Goal: Information Seeking & Learning: Learn about a topic

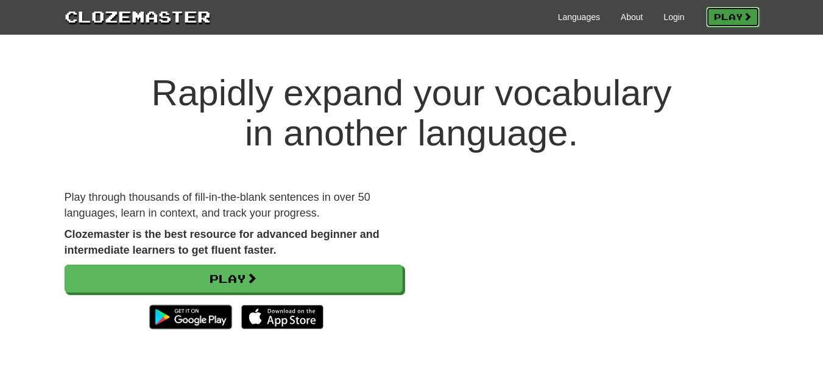
click at [708, 9] on link "Play" at bounding box center [733, 17] width 54 height 21
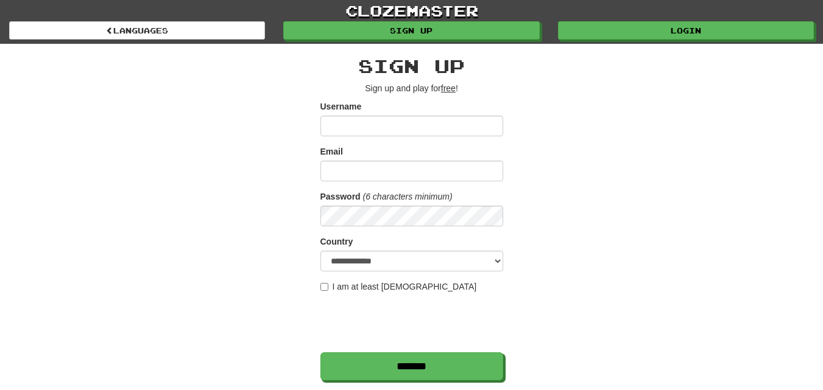
click at [409, 116] on input "Username" at bounding box center [411, 126] width 183 height 21
click at [148, 276] on div "**********" at bounding box center [411, 257] width 713 height 426
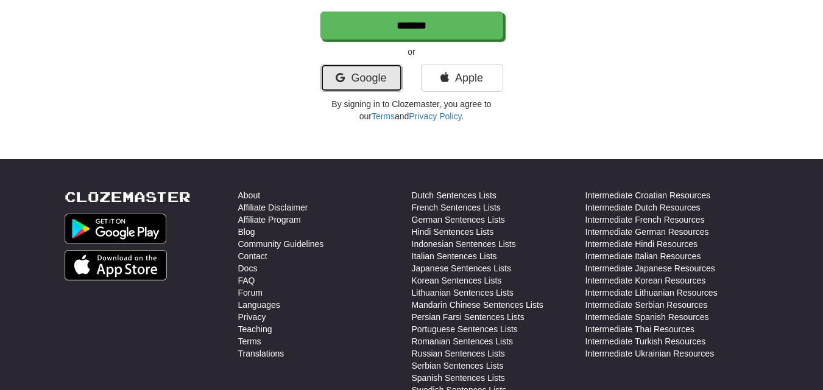
click at [367, 79] on link "Google" at bounding box center [361, 78] width 82 height 28
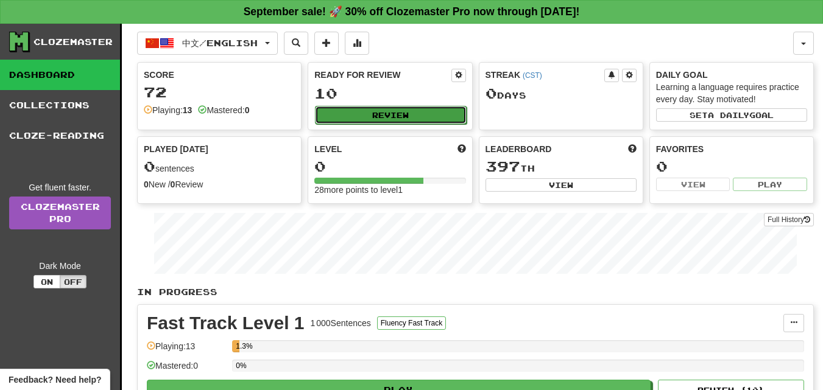
click at [355, 122] on button "Review" at bounding box center [390, 115] width 151 height 18
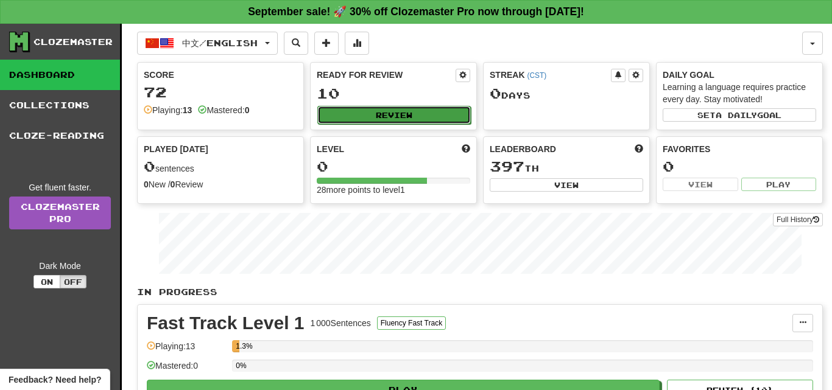
select select "**"
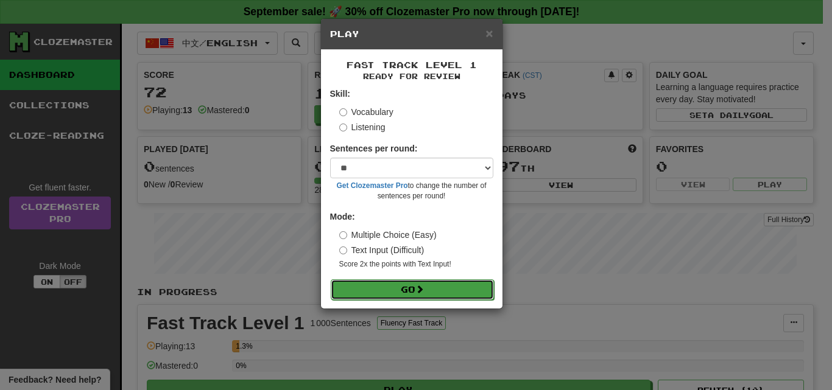
click at [372, 280] on button "Go" at bounding box center [412, 290] width 163 height 21
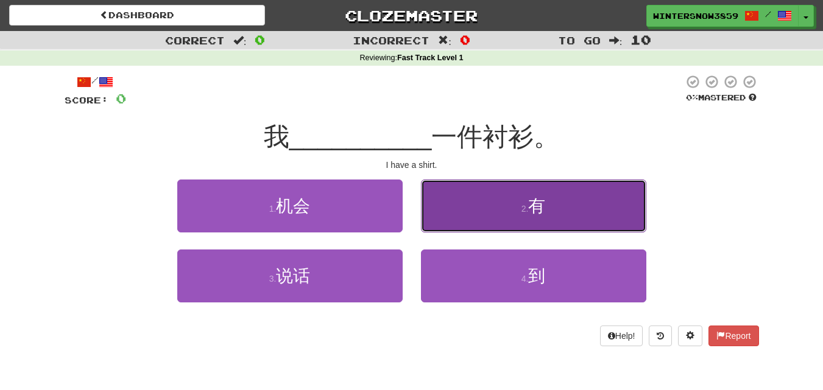
click at [529, 202] on span "有" at bounding box center [536, 206] width 17 height 19
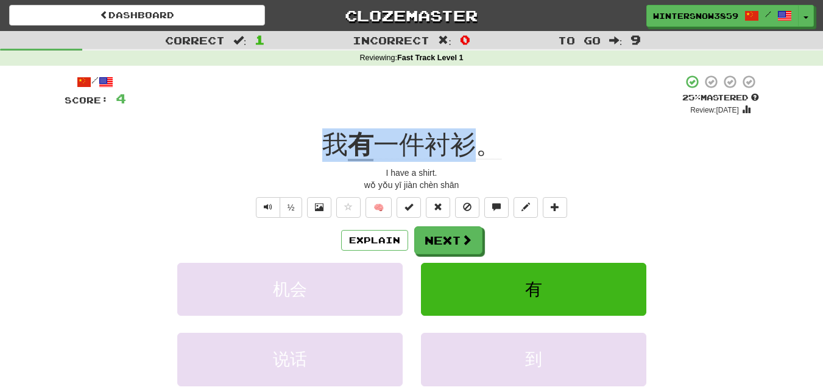
drag, startPoint x: 308, startPoint y: 145, endPoint x: 470, endPoint y: 152, distance: 162.8
click at [470, 152] on div "我 有 一件衬衫。" at bounding box center [412, 146] width 694 height 34
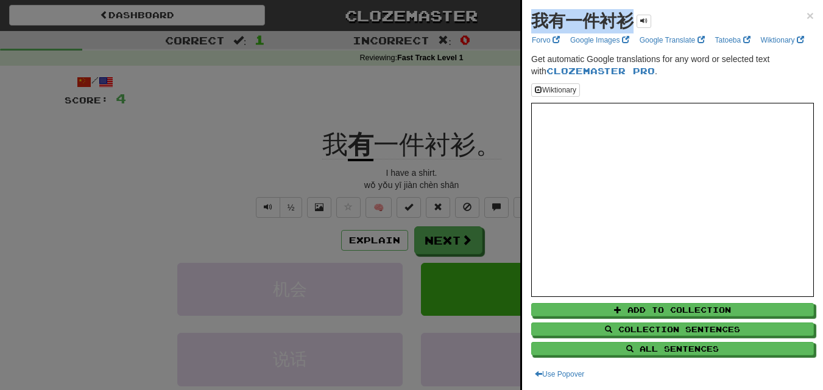
drag, startPoint x: 534, startPoint y: 18, endPoint x: 635, endPoint y: 16, distance: 101.7
click at [635, 16] on div "我有一件衬衫" at bounding box center [591, 21] width 120 height 24
copy strong "我有一件衬衫"
click at [312, 115] on div at bounding box center [411, 195] width 823 height 390
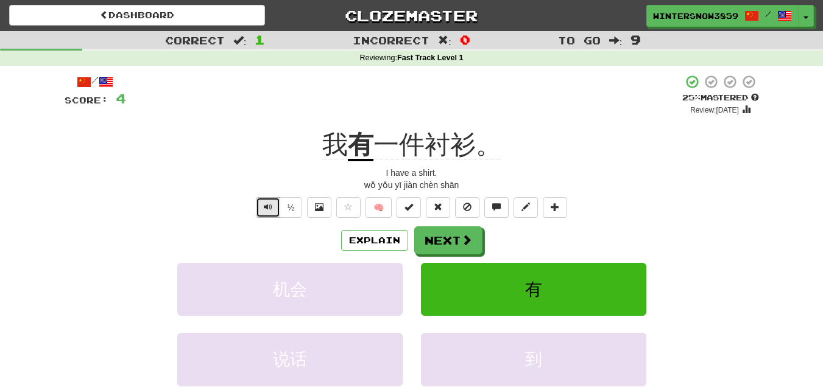
click at [270, 202] on button "Text-to-speech controls" at bounding box center [268, 207] width 24 height 21
click at [442, 236] on button "Next" at bounding box center [449, 241] width 68 height 28
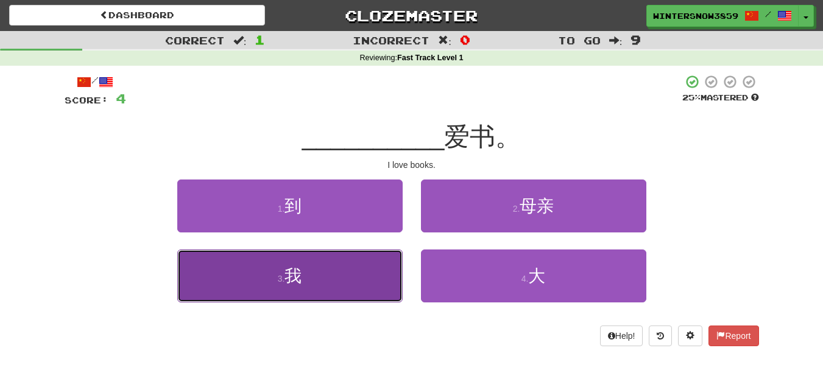
click at [317, 264] on button "3 . 我" at bounding box center [289, 276] width 225 height 53
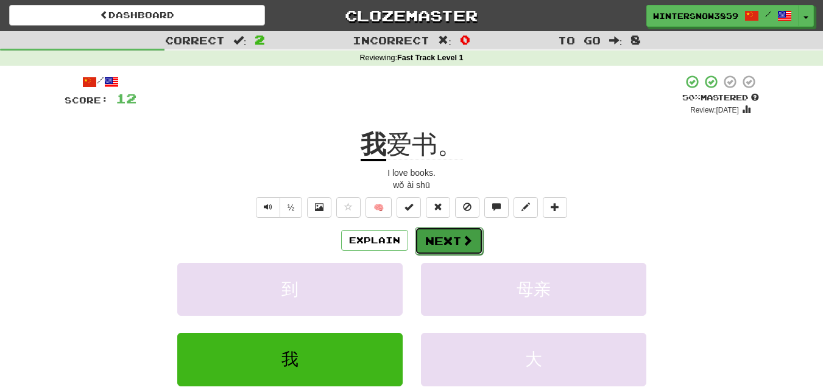
click at [434, 249] on button "Next" at bounding box center [449, 241] width 68 height 28
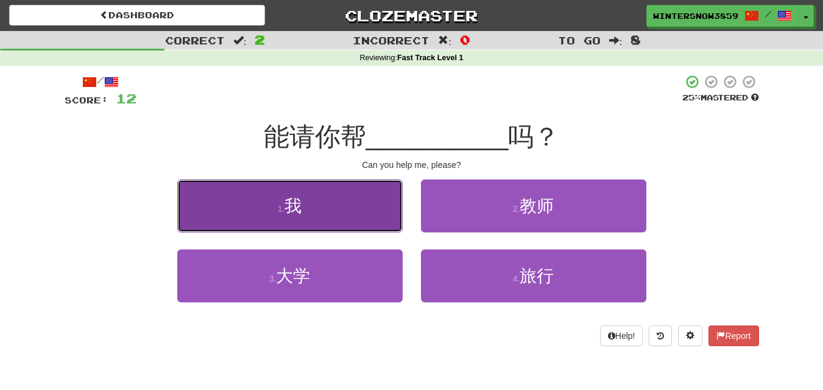
click at [377, 217] on button "1 . 我" at bounding box center [289, 206] width 225 height 53
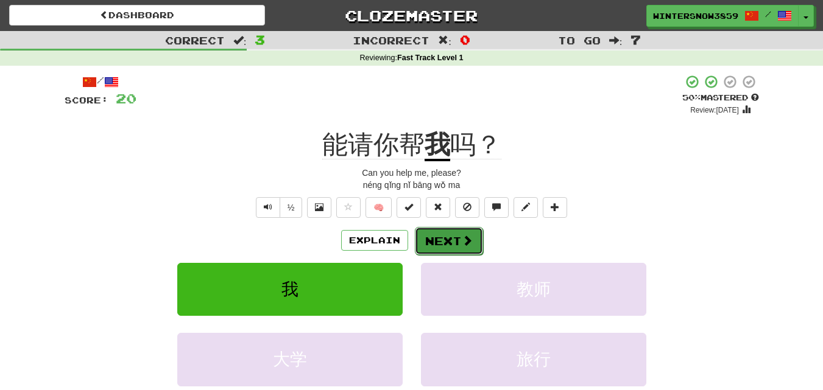
click at [446, 247] on button "Next" at bounding box center [449, 241] width 68 height 28
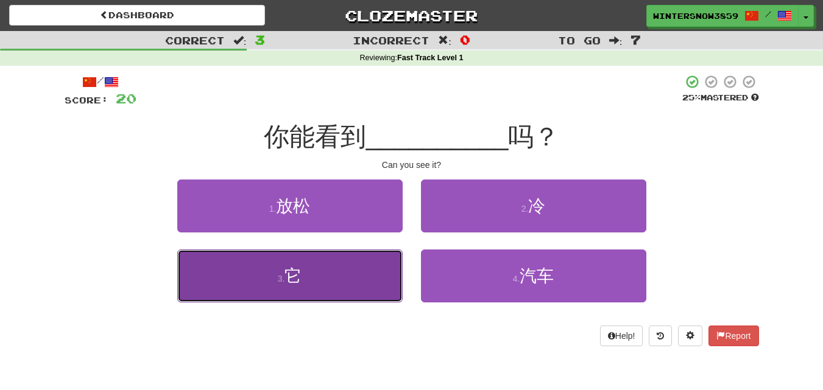
click at [346, 284] on button "3 . 它" at bounding box center [289, 276] width 225 height 53
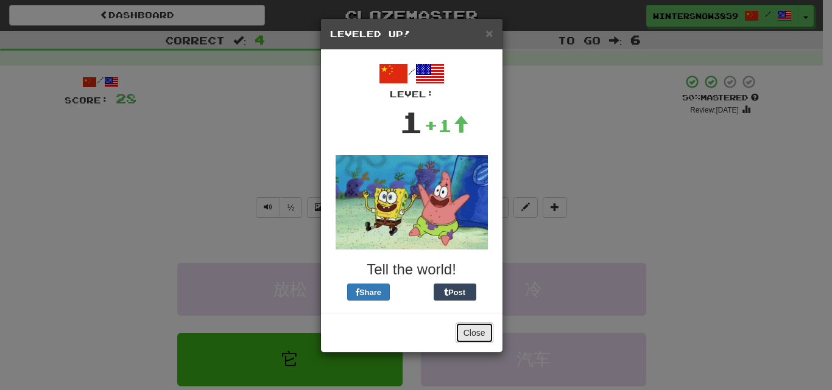
click at [474, 339] on button "Close" at bounding box center [475, 333] width 38 height 21
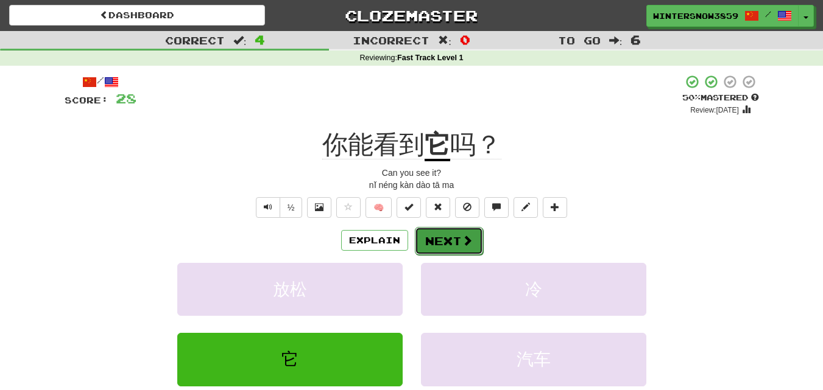
click at [470, 253] on button "Next" at bounding box center [449, 241] width 68 height 28
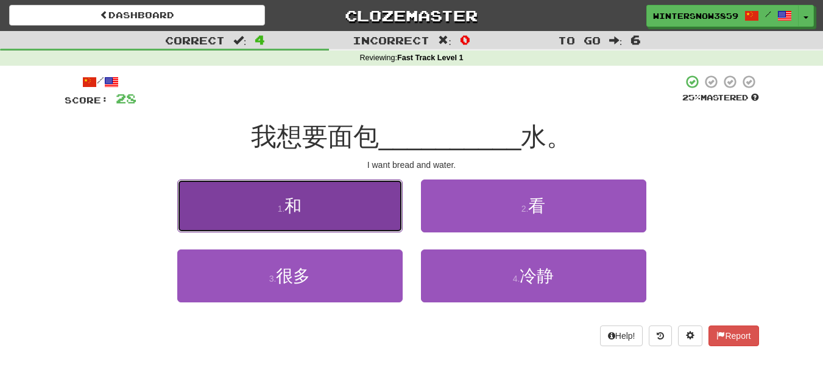
click at [264, 189] on button "1 . 和" at bounding box center [289, 206] width 225 height 53
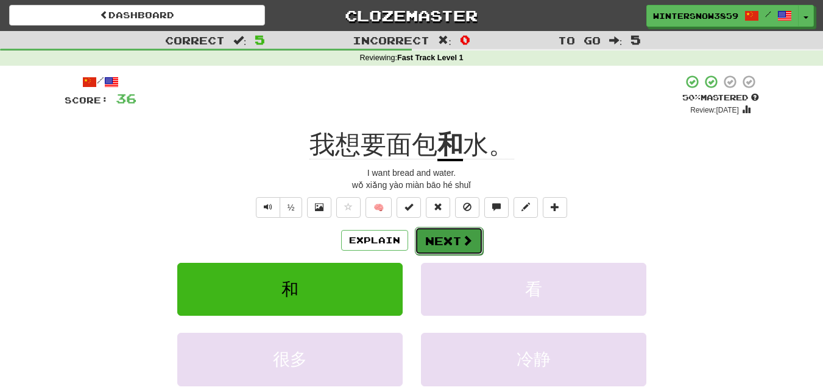
click at [443, 240] on button "Next" at bounding box center [449, 241] width 68 height 28
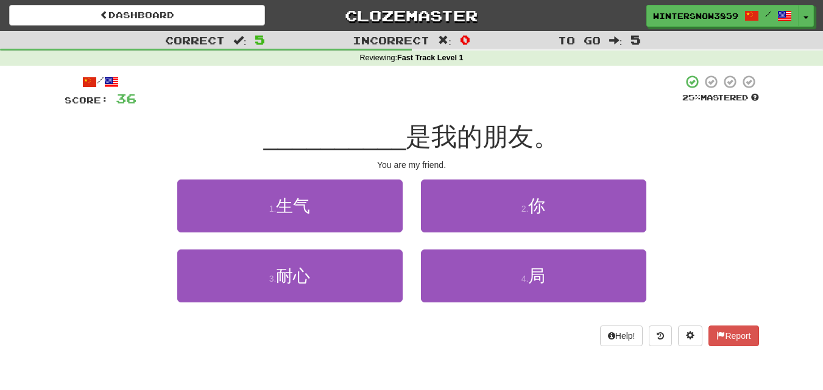
click at [443, 240] on div "2 . 你" at bounding box center [534, 215] width 244 height 70
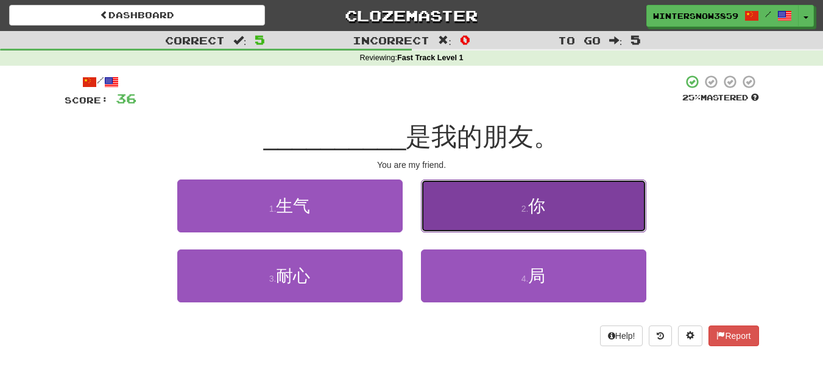
click at [427, 210] on button "2 . 你" at bounding box center [533, 206] width 225 height 53
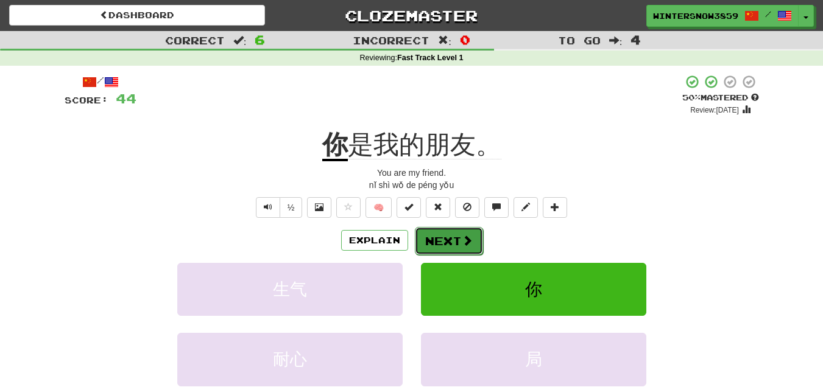
click at [434, 242] on button "Next" at bounding box center [449, 241] width 68 height 28
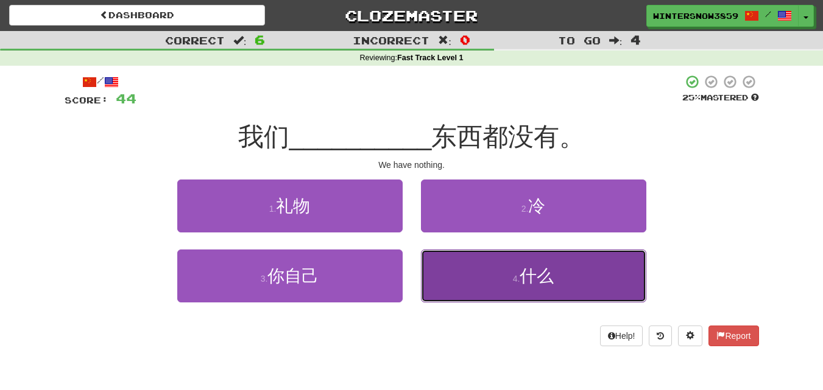
click at [455, 259] on button "4 . 什么" at bounding box center [533, 276] width 225 height 53
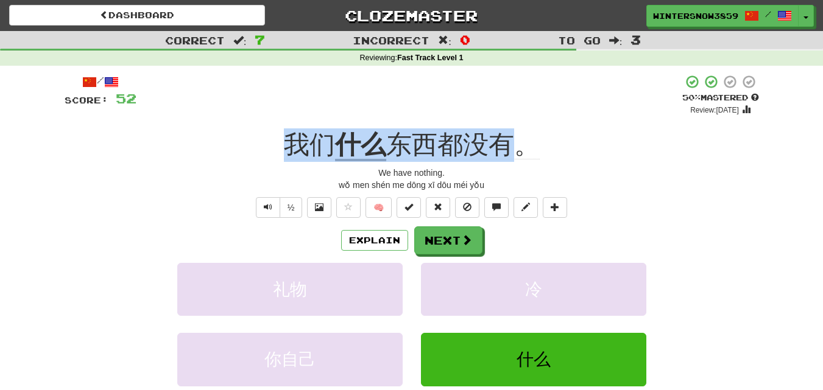
drag, startPoint x: 259, startPoint y: 142, endPoint x: 530, endPoint y: 140, distance: 270.4
click at [530, 140] on div "我们 什么 东西都没有。" at bounding box center [412, 146] width 694 height 34
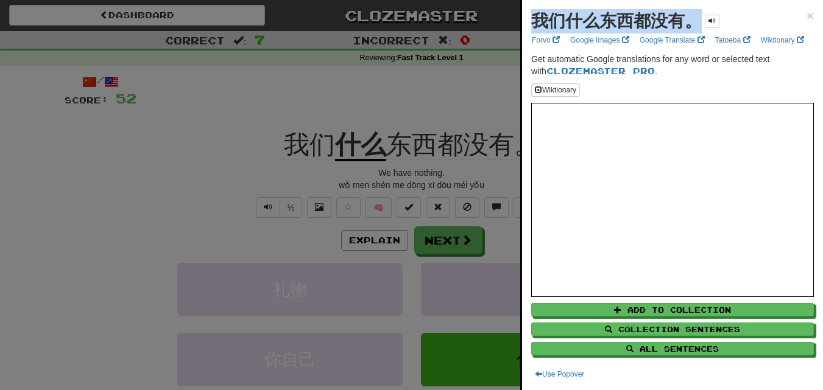
drag, startPoint x: 529, startPoint y: 19, endPoint x: 704, endPoint y: 32, distance: 175.3
click at [704, 32] on div "我们什么东西都没有。 × Forvo Google Images Google Translate Tatoeba Wiktionary Get automa…" at bounding box center [672, 195] width 301 height 390
copy strong "我们什么东西都没有。"
click at [243, 110] on div at bounding box center [411, 195] width 823 height 390
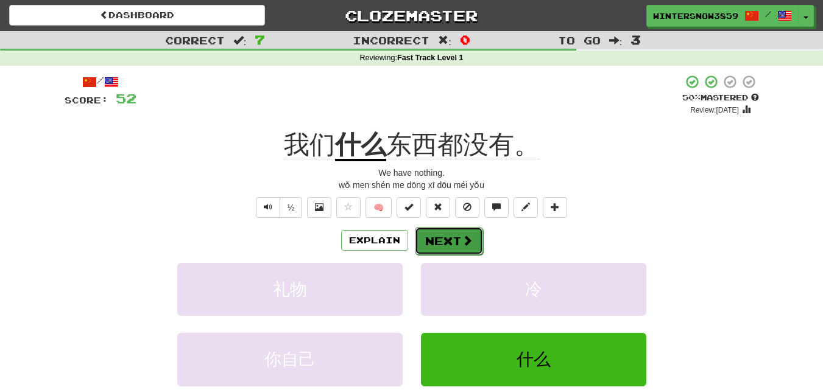
click at [445, 232] on button "Next" at bounding box center [449, 241] width 68 height 28
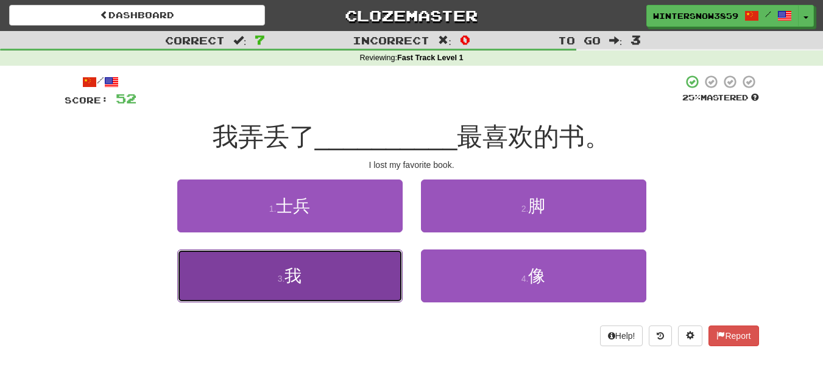
click at [244, 267] on button "3 . 我" at bounding box center [289, 276] width 225 height 53
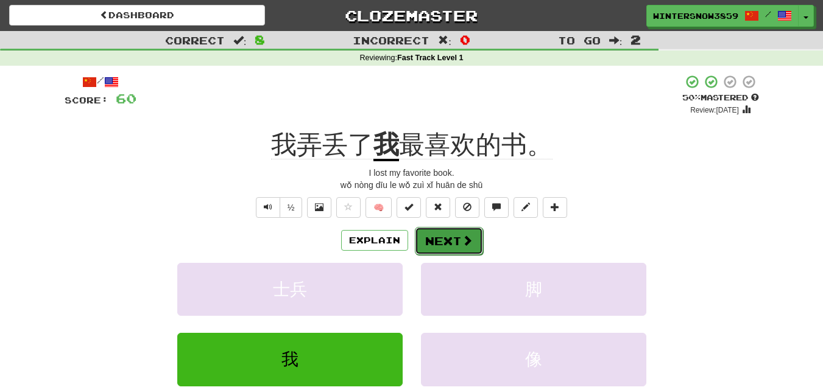
click at [445, 252] on button "Next" at bounding box center [449, 241] width 68 height 28
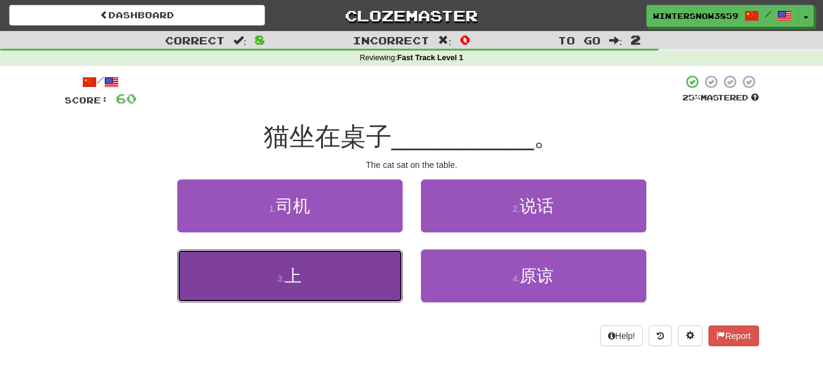
click at [377, 273] on button "3 . 上" at bounding box center [289, 276] width 225 height 53
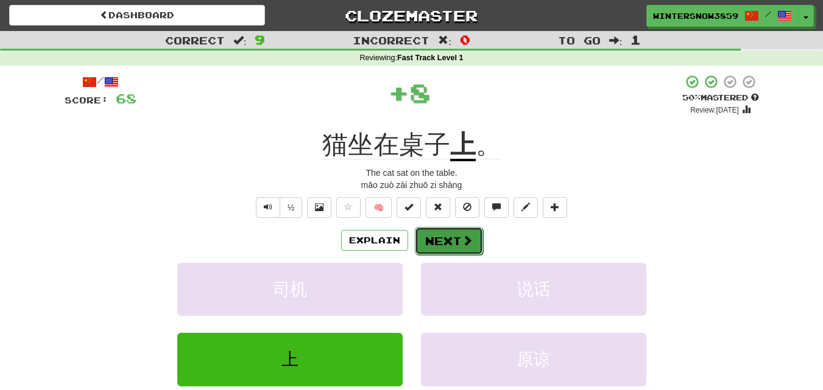
click at [444, 239] on button "Next" at bounding box center [449, 241] width 68 height 28
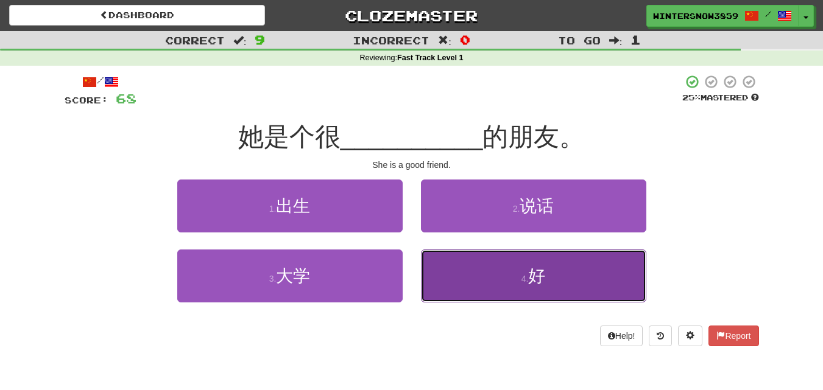
click at [464, 264] on button "4 . 好" at bounding box center [533, 276] width 225 height 53
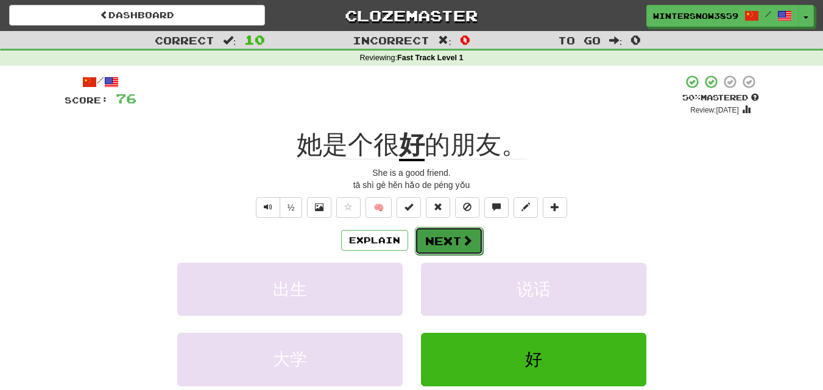
click at [451, 238] on button "Next" at bounding box center [449, 241] width 68 height 28
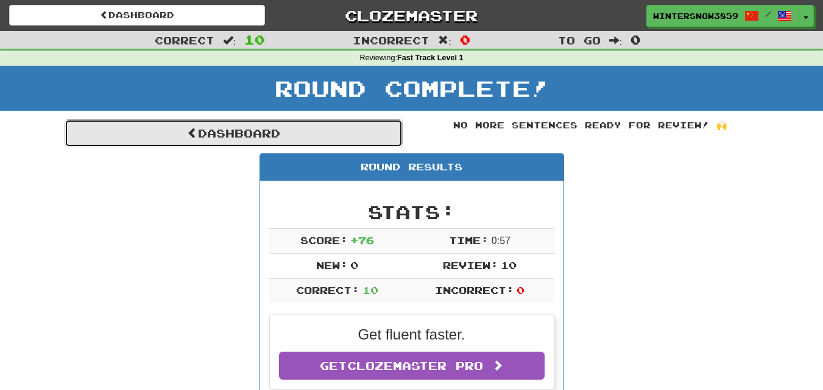
click at [224, 132] on link "Dashboard" at bounding box center [234, 133] width 338 height 28
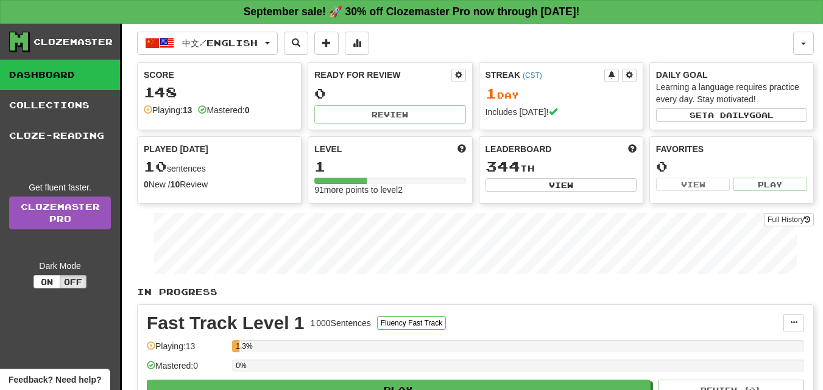
click at [353, 100] on div "0" at bounding box center [389, 93] width 151 height 15
click at [356, 98] on div "Ready for Review 0 Review" at bounding box center [389, 96] width 163 height 67
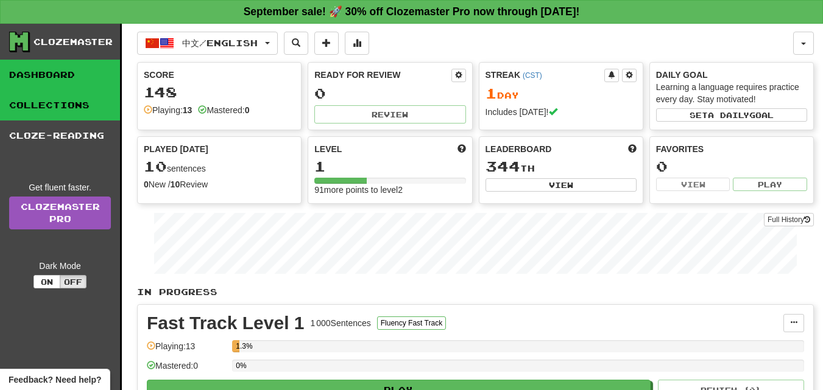
click at [48, 99] on link "Collections" at bounding box center [60, 105] width 120 height 30
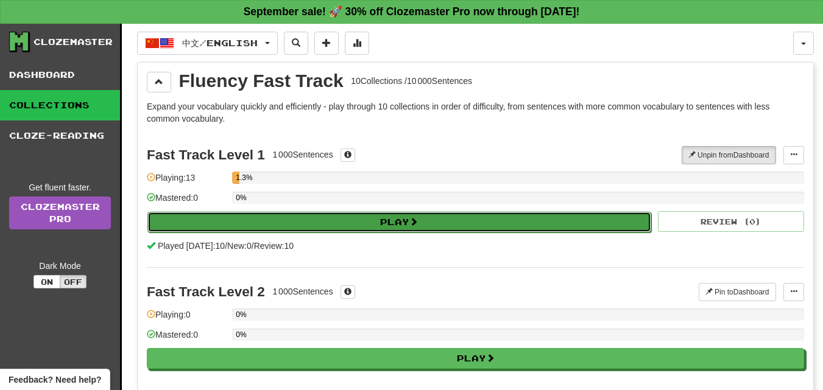
click at [498, 228] on button "Play" at bounding box center [399, 222] width 504 height 21
select select "**"
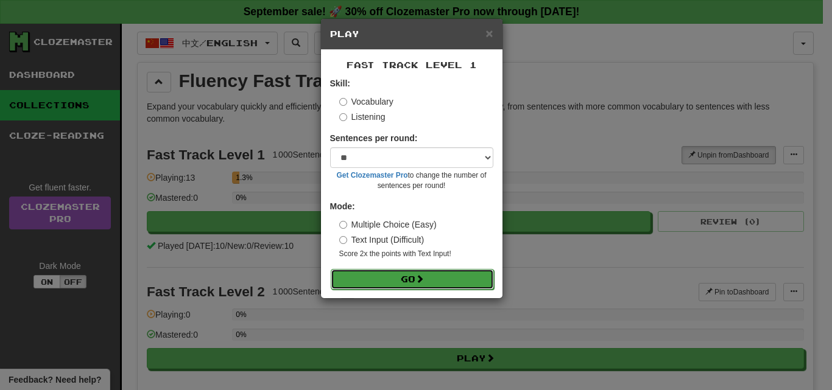
click at [384, 273] on button "Go" at bounding box center [412, 279] width 163 height 21
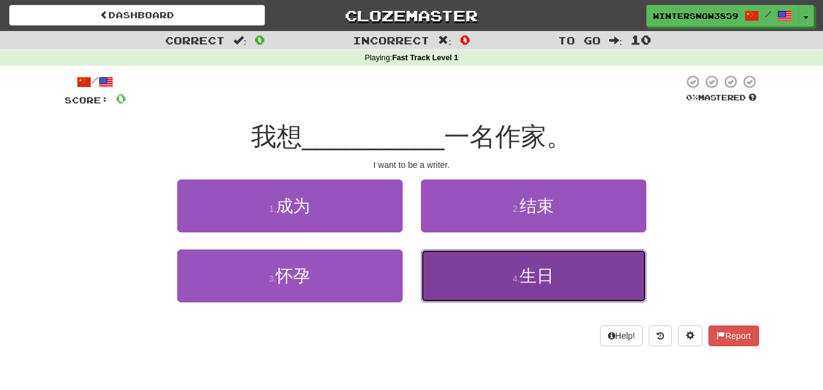
click at [519, 276] on small "4 ." at bounding box center [516, 279] width 7 height 10
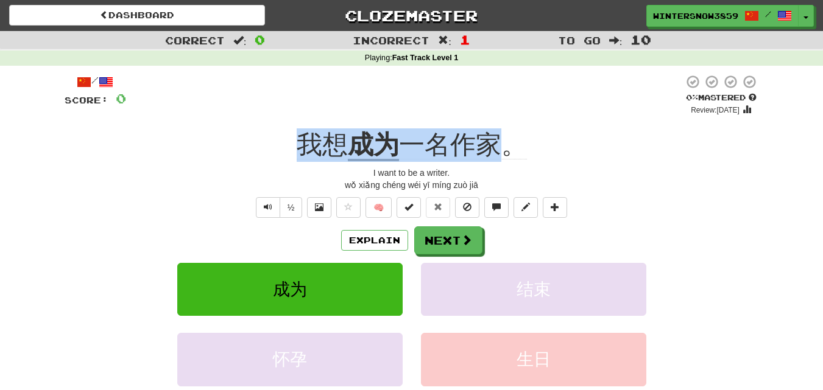
drag, startPoint x: 289, startPoint y: 143, endPoint x: 502, endPoint y: 149, distance: 213.3
click at [502, 149] on div "我想 成为 一名作家。" at bounding box center [412, 146] width 694 height 34
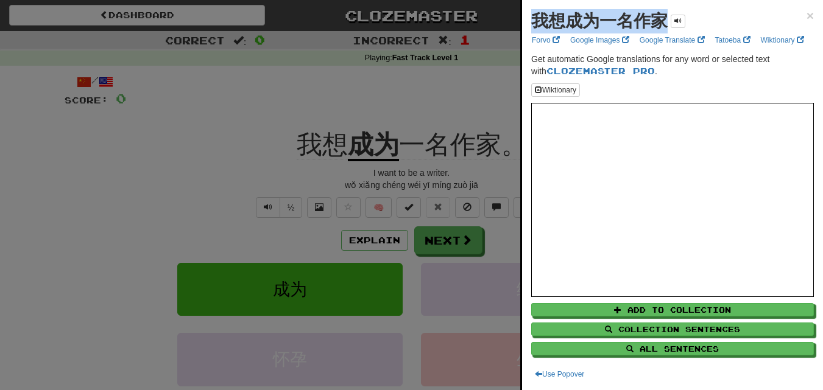
drag, startPoint x: 535, startPoint y: 18, endPoint x: 668, endPoint y: 23, distance: 133.5
click at [668, 23] on div "我想成为一名作家" at bounding box center [608, 21] width 154 height 24
copy strong "我想成为一名作家"
click at [314, 183] on div at bounding box center [411, 195] width 823 height 390
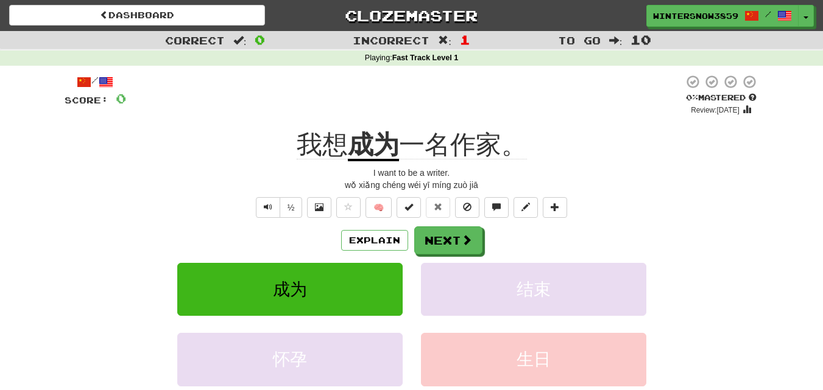
click at [474, 255] on div "Explain Next 成为 结束 怀孕 生日 Learn more: 成为 结束 怀孕 生日" at bounding box center [412, 325] width 694 height 196
click at [453, 235] on button "Next" at bounding box center [449, 241] width 68 height 28
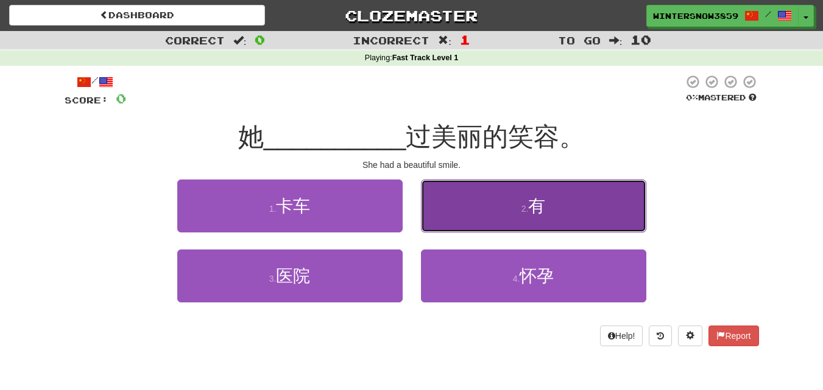
click at [462, 202] on button "2 . 有" at bounding box center [533, 206] width 225 height 53
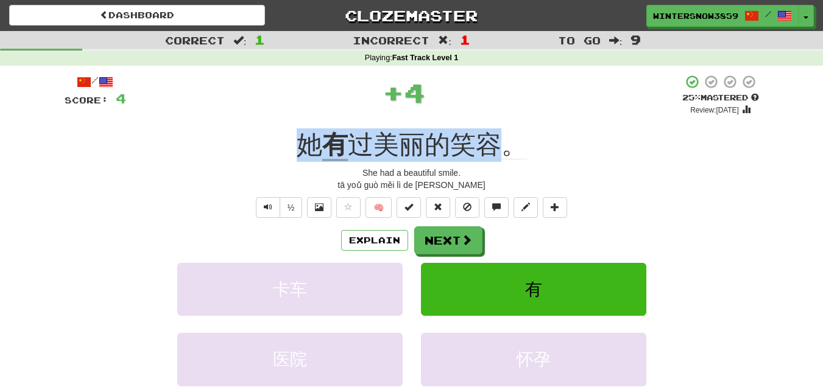
drag, startPoint x: 289, startPoint y: 145, endPoint x: 515, endPoint y: 150, distance: 226.0
click at [515, 150] on div "她 有 过美丽的笑容。" at bounding box center [412, 146] width 694 height 34
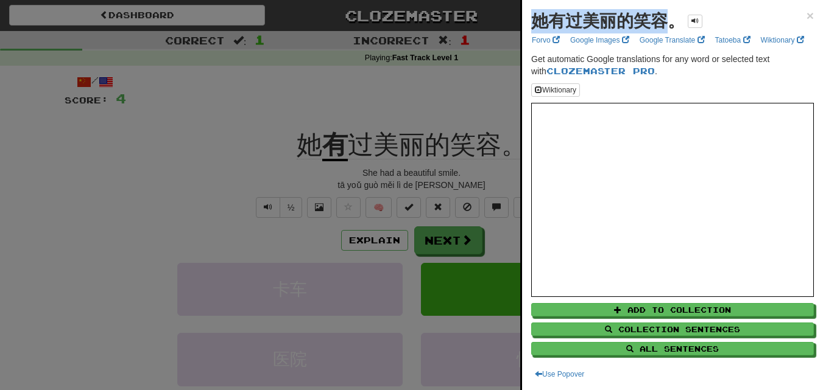
drag, startPoint x: 534, startPoint y: 19, endPoint x: 676, endPoint y: 19, distance: 142.5
click at [676, 19] on strong "她有过美丽的笑容。" at bounding box center [607, 21] width 153 height 19
copy strong "她有过美丽的笑容"
click at [237, 197] on div at bounding box center [411, 195] width 823 height 390
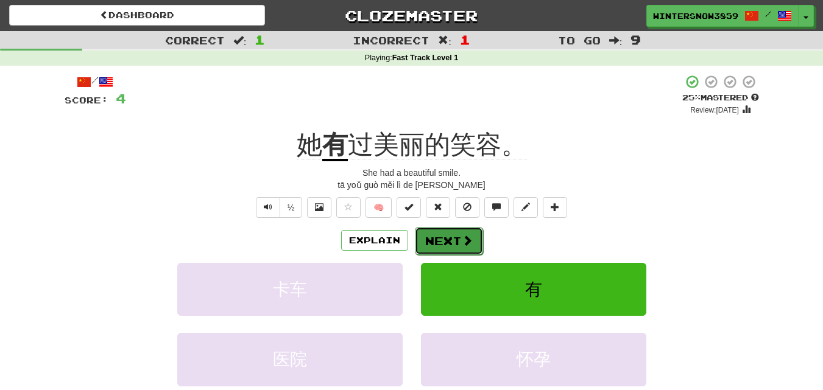
click at [436, 241] on button "Next" at bounding box center [449, 241] width 68 height 28
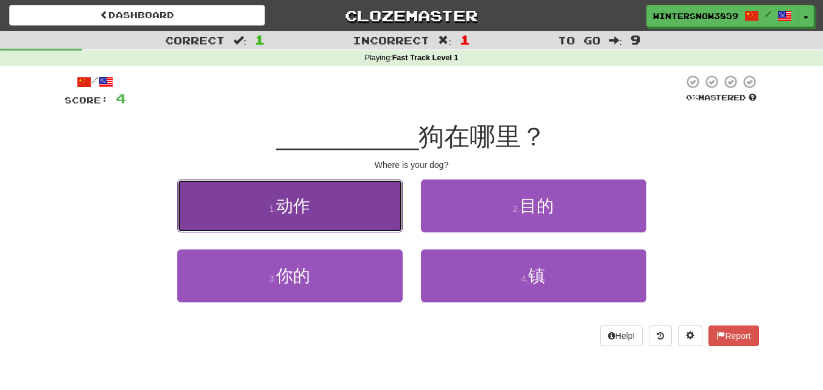
click at [365, 202] on button "1 . 动作" at bounding box center [289, 206] width 225 height 53
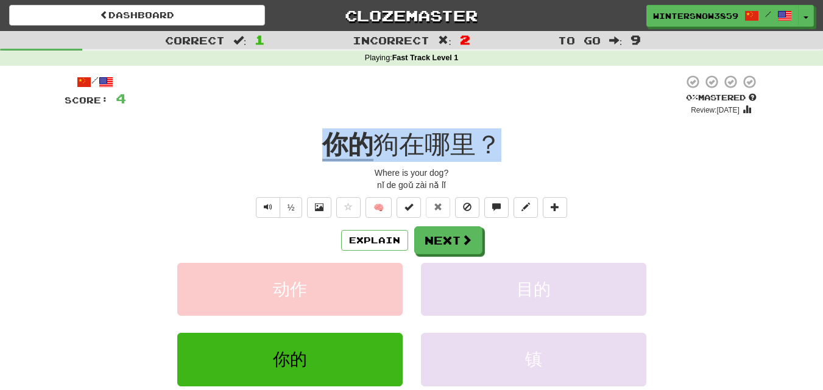
drag, startPoint x: 310, startPoint y: 141, endPoint x: 490, endPoint y: 148, distance: 180.4
click at [490, 148] on div "你的 狗在哪里？" at bounding box center [412, 146] width 694 height 34
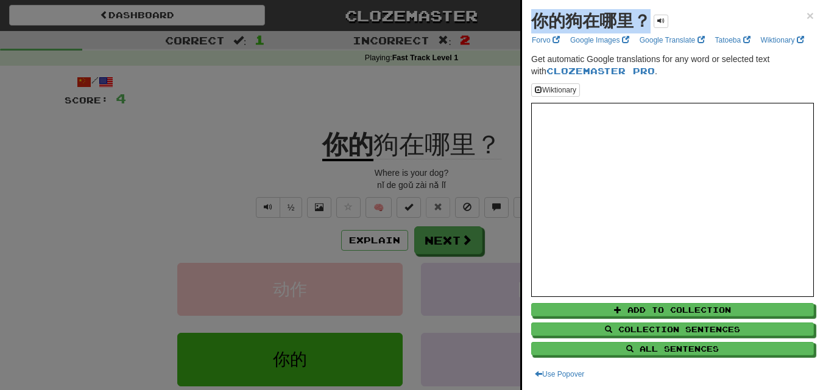
drag, startPoint x: 531, startPoint y: 18, endPoint x: 671, endPoint y: 24, distance: 140.8
click at [671, 24] on div "你的狗在哪里？ × Forvo Google Images Google Translate Tatoeba Wiktionary Get automatic…" at bounding box center [672, 195] width 301 height 390
copy div "你的狗在哪里？"
click at [361, 166] on div at bounding box center [411, 195] width 823 height 390
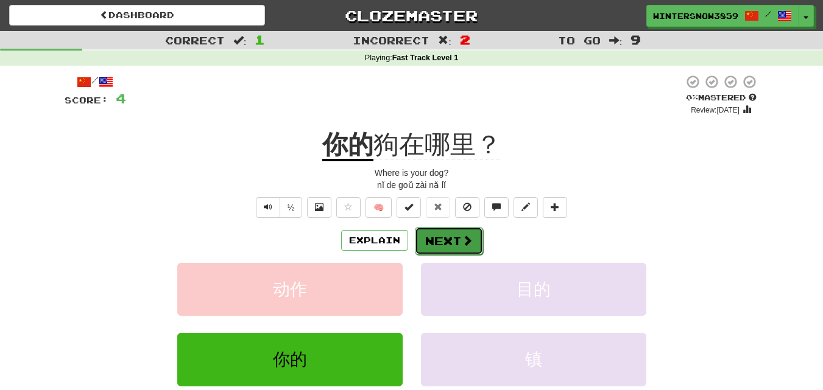
click at [430, 252] on button "Next" at bounding box center [449, 241] width 68 height 28
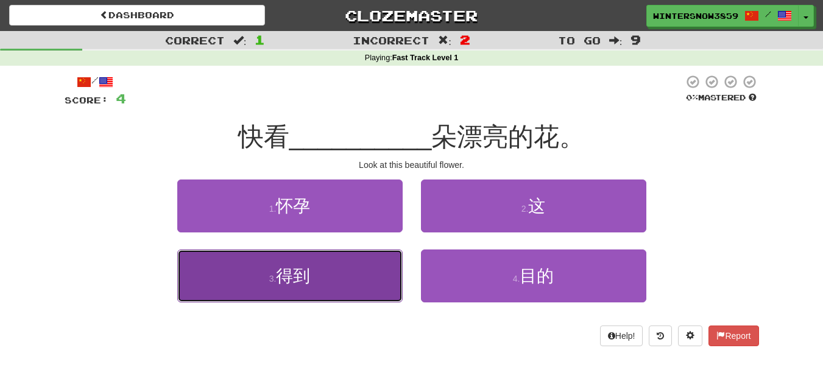
click at [375, 286] on button "3 . 得到" at bounding box center [289, 276] width 225 height 53
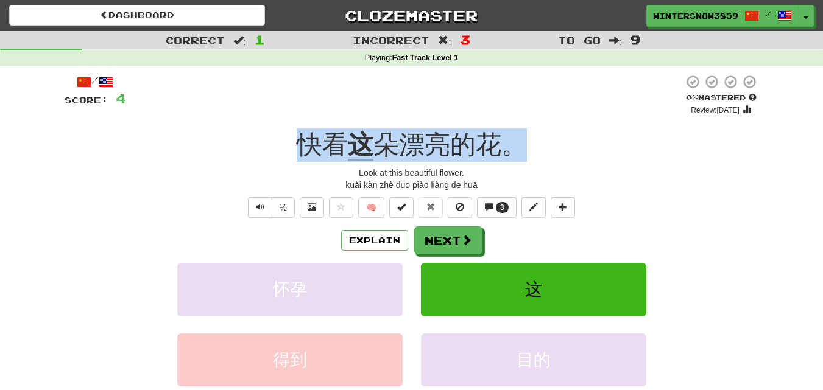
drag, startPoint x: 291, startPoint y: 144, endPoint x: 523, endPoint y: 157, distance: 232.4
click at [523, 157] on div "快看 这 朵漂亮的花。" at bounding box center [412, 146] width 694 height 34
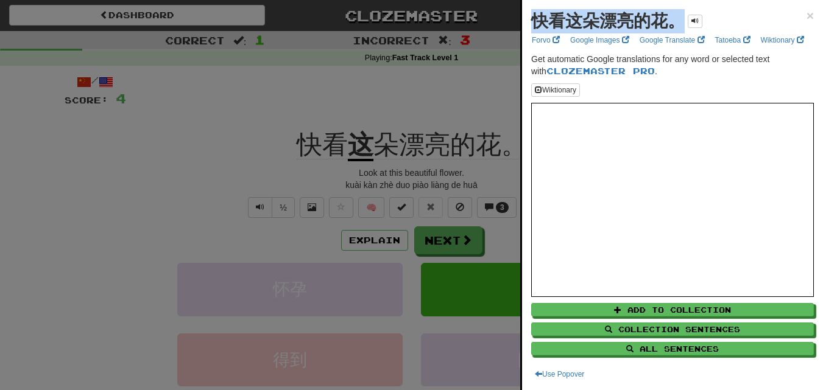
drag, startPoint x: 534, startPoint y: 26, endPoint x: 707, endPoint y: 28, distance: 173.0
click at [707, 28] on div "快看这朵漂亮的花。 ×" at bounding box center [672, 21] width 283 height 24
copy div "快看这朵漂亮的花。"
click at [460, 164] on div at bounding box center [411, 195] width 823 height 390
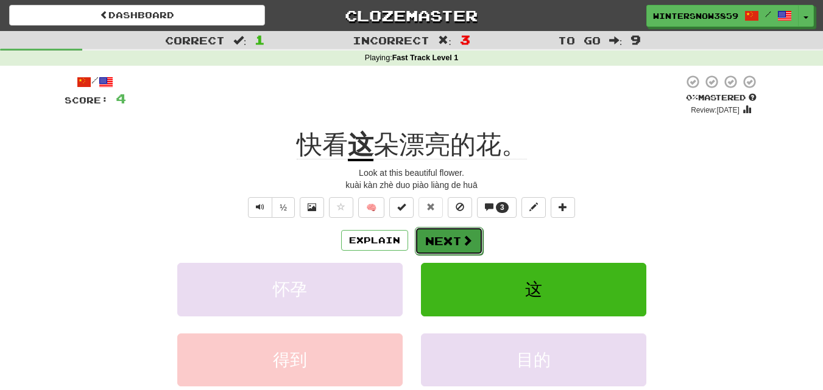
click at [464, 251] on button "Next" at bounding box center [449, 241] width 68 height 28
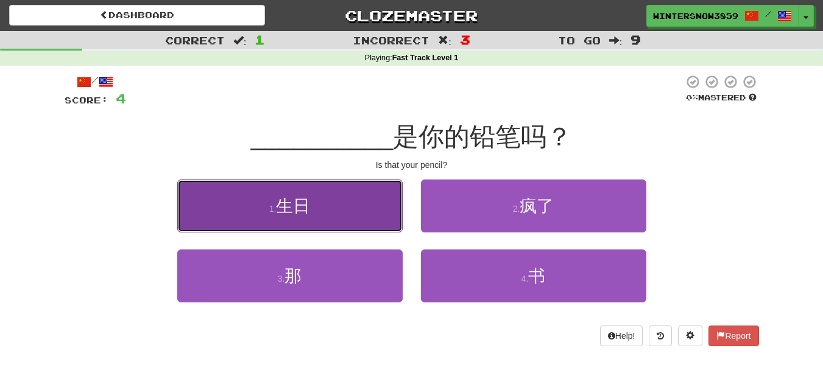
click at [328, 199] on button "1 . 生日" at bounding box center [289, 206] width 225 height 53
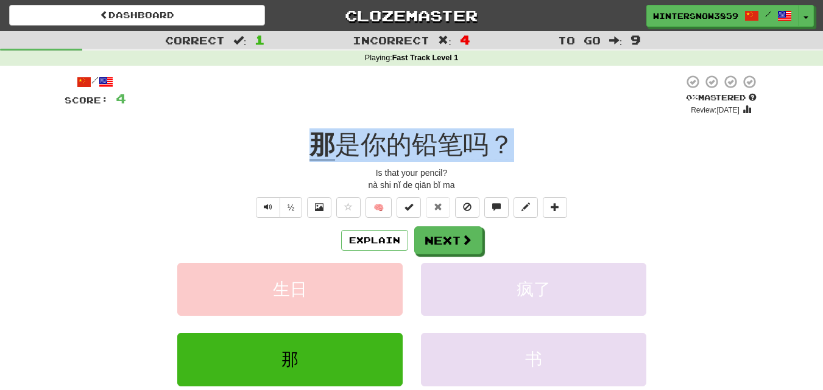
drag, startPoint x: 309, startPoint y: 134, endPoint x: 508, endPoint y: 149, distance: 199.7
click at [508, 149] on div "那 是你的铅笔吗？" at bounding box center [412, 146] width 694 height 34
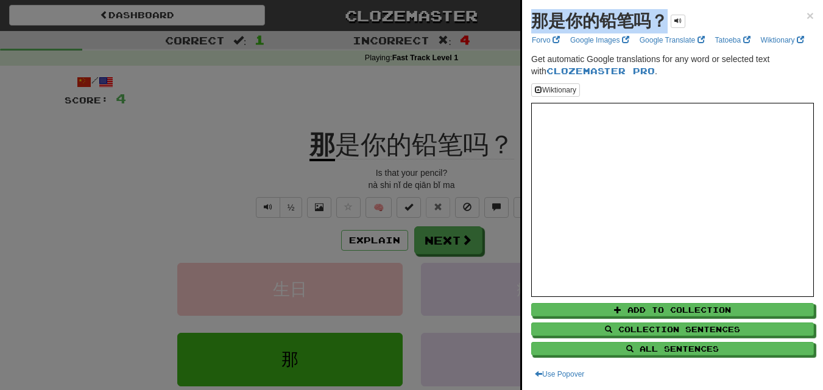
drag, startPoint x: 454, startPoint y: 141, endPoint x: 662, endPoint y: 28, distance: 237.1
click at [662, 28] on div "那是你的铅笔吗？ × Forvo Google Images Google Translate Tatoeba Wiktionary Get automati…" at bounding box center [672, 195] width 301 height 390
copy strong "那是你的铅笔吗？"
click at [401, 152] on div at bounding box center [411, 195] width 823 height 390
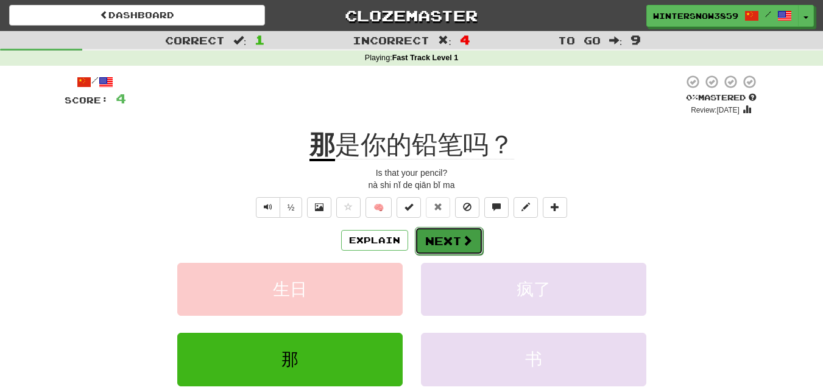
click at [438, 233] on button "Next" at bounding box center [449, 241] width 68 height 28
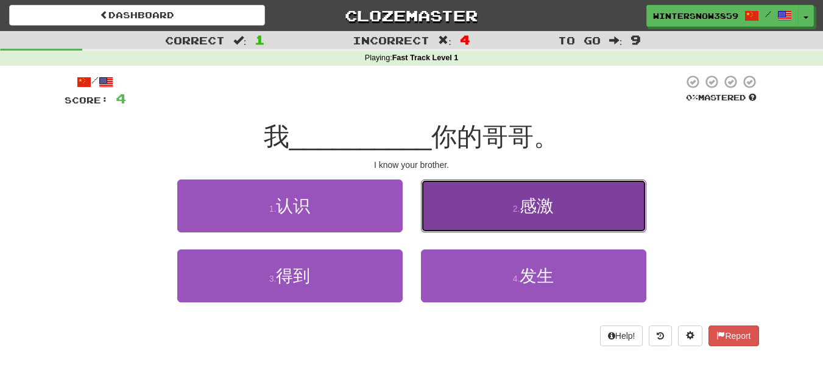
click at [495, 226] on button "2 . 感激" at bounding box center [533, 206] width 225 height 53
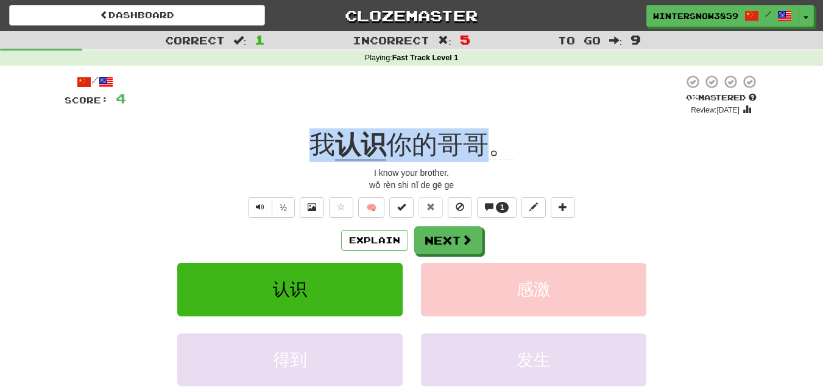
drag, startPoint x: 300, startPoint y: 139, endPoint x: 497, endPoint y: 142, distance: 196.8
click at [497, 142] on div "我 认识 你的哥哥。" at bounding box center [412, 146] width 694 height 34
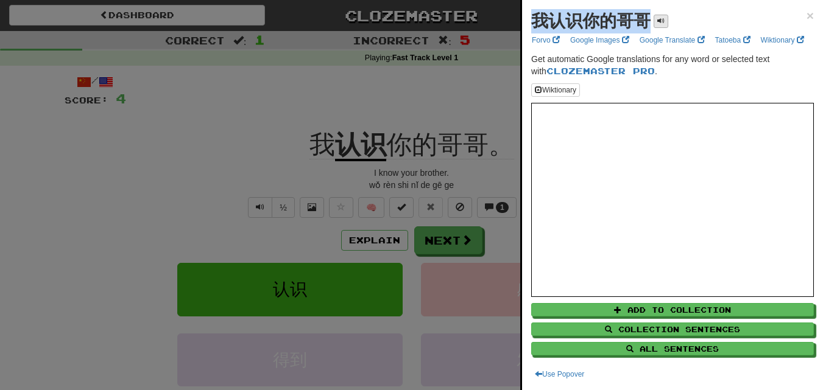
drag, startPoint x: 532, startPoint y: 22, endPoint x: 654, endPoint y: 26, distance: 121.9
click at [654, 26] on div "我认识你的哥哥" at bounding box center [599, 21] width 137 height 24
copy div "我认识你的哥哥"
click at [257, 121] on div at bounding box center [411, 195] width 823 height 390
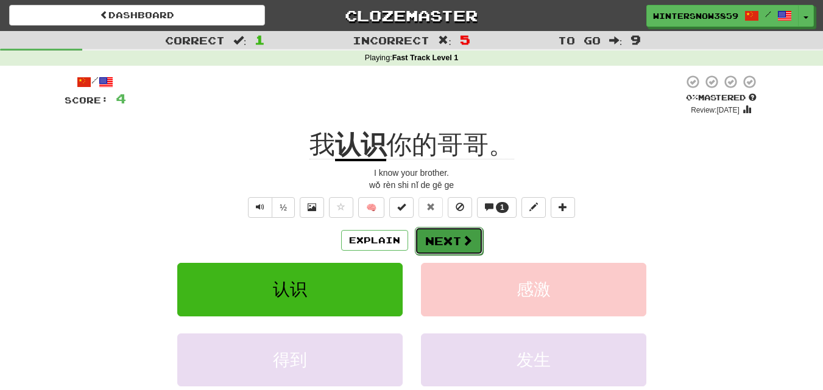
click at [430, 236] on button "Next" at bounding box center [449, 241] width 68 height 28
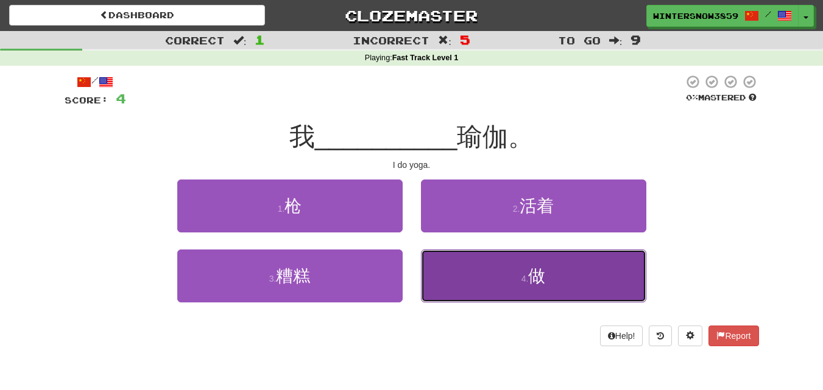
click at [492, 268] on button "4 . 做" at bounding box center [533, 276] width 225 height 53
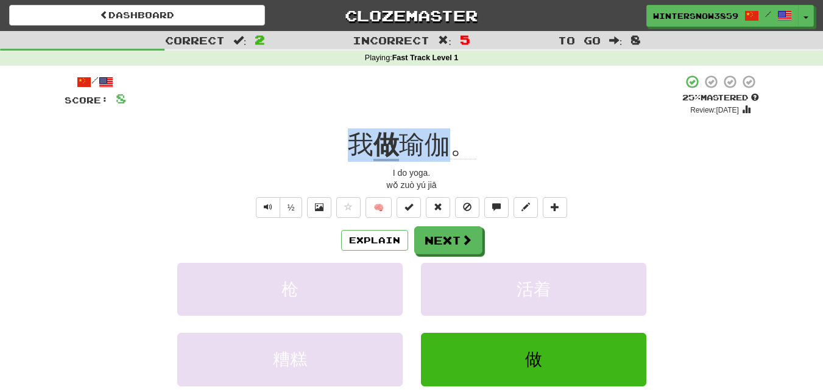
drag, startPoint x: 340, startPoint y: 143, endPoint x: 453, endPoint y: 146, distance: 112.1
click at [453, 146] on div "我 做 [DEMOGRAPHIC_DATA]。" at bounding box center [412, 146] width 694 height 34
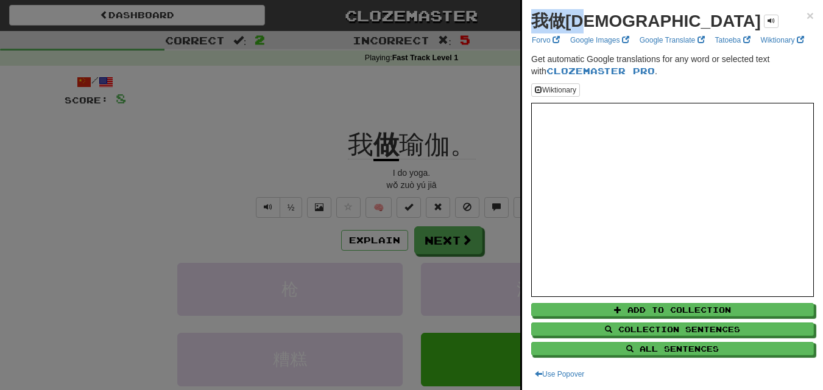
drag, startPoint x: 430, startPoint y: 145, endPoint x: 593, endPoint y: 27, distance: 201.5
click at [593, 27] on strong "我做[DEMOGRAPHIC_DATA]" at bounding box center [646, 21] width 230 height 19
copy strong "我做[DEMOGRAPHIC_DATA]"
